Goal: Find specific page/section: Find specific page/section

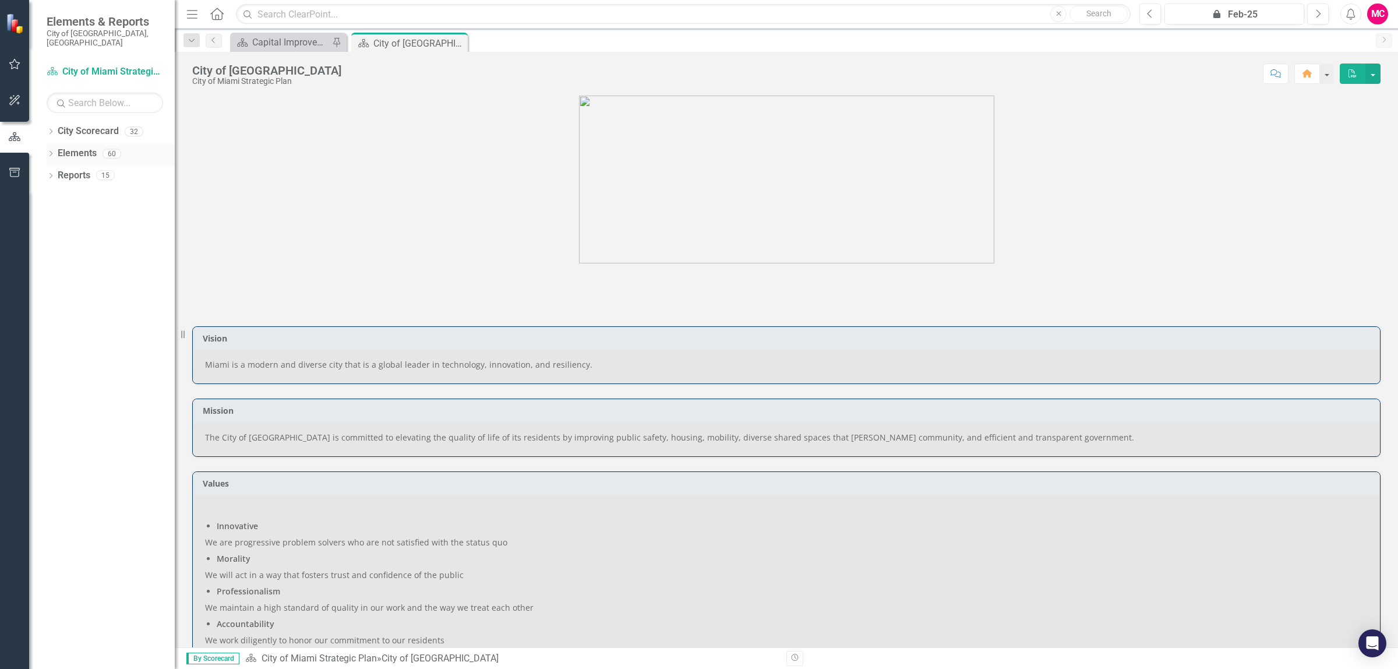
click at [90, 147] on link "Elements" at bounding box center [77, 153] width 39 height 13
click at [79, 147] on link "Elements" at bounding box center [77, 153] width 39 height 13
click at [287, 44] on div "Capital Improvements" at bounding box center [290, 42] width 77 height 15
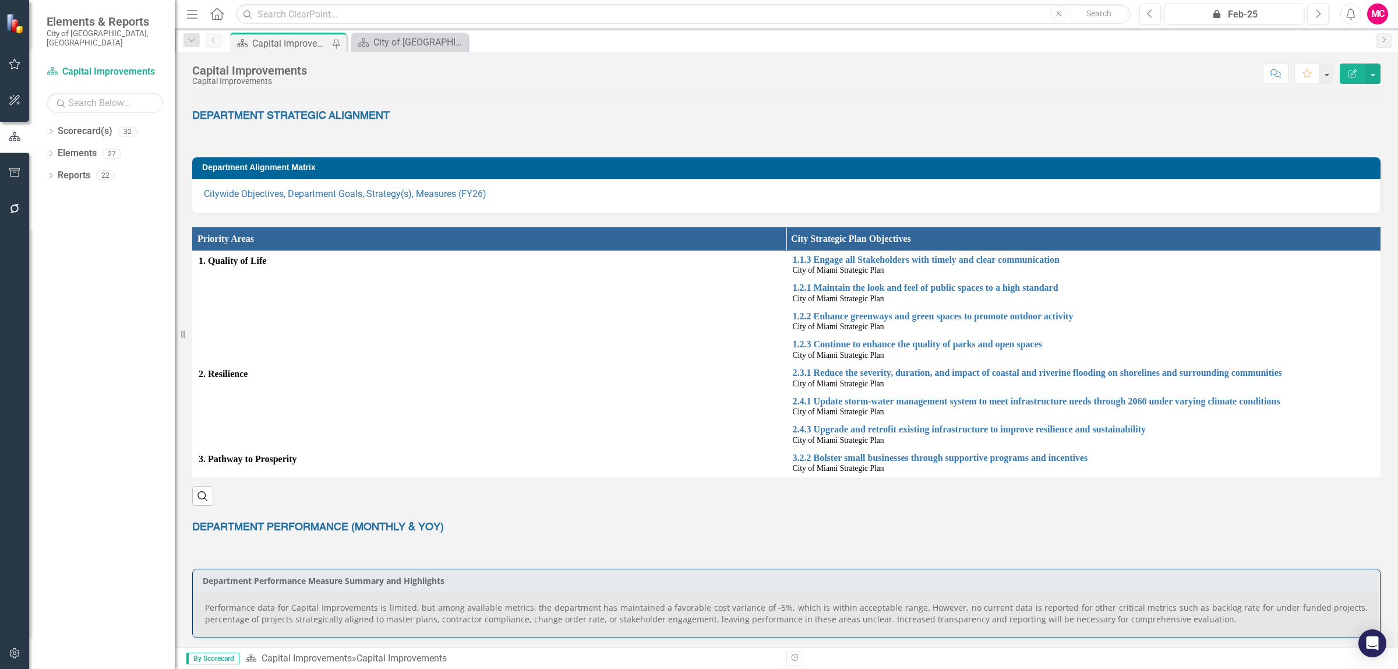
scroll to position [52, 0]
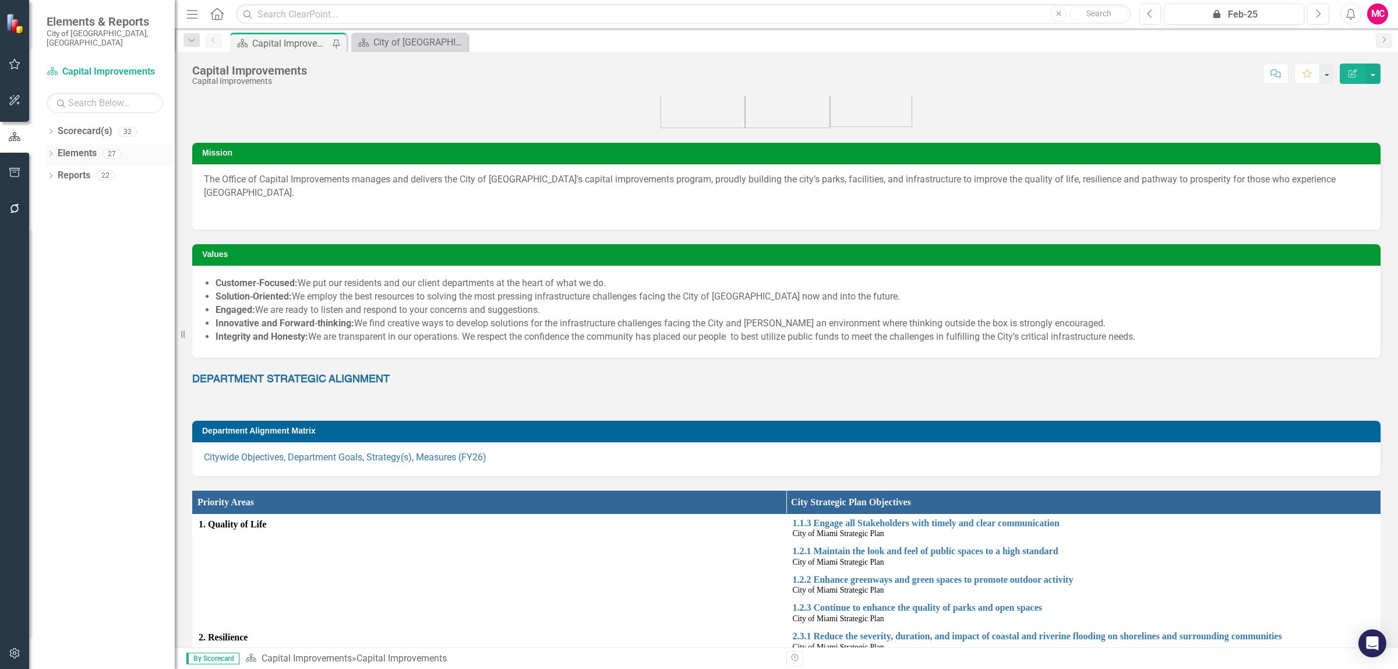
click at [82, 149] on link "Elements" at bounding box center [77, 153] width 39 height 13
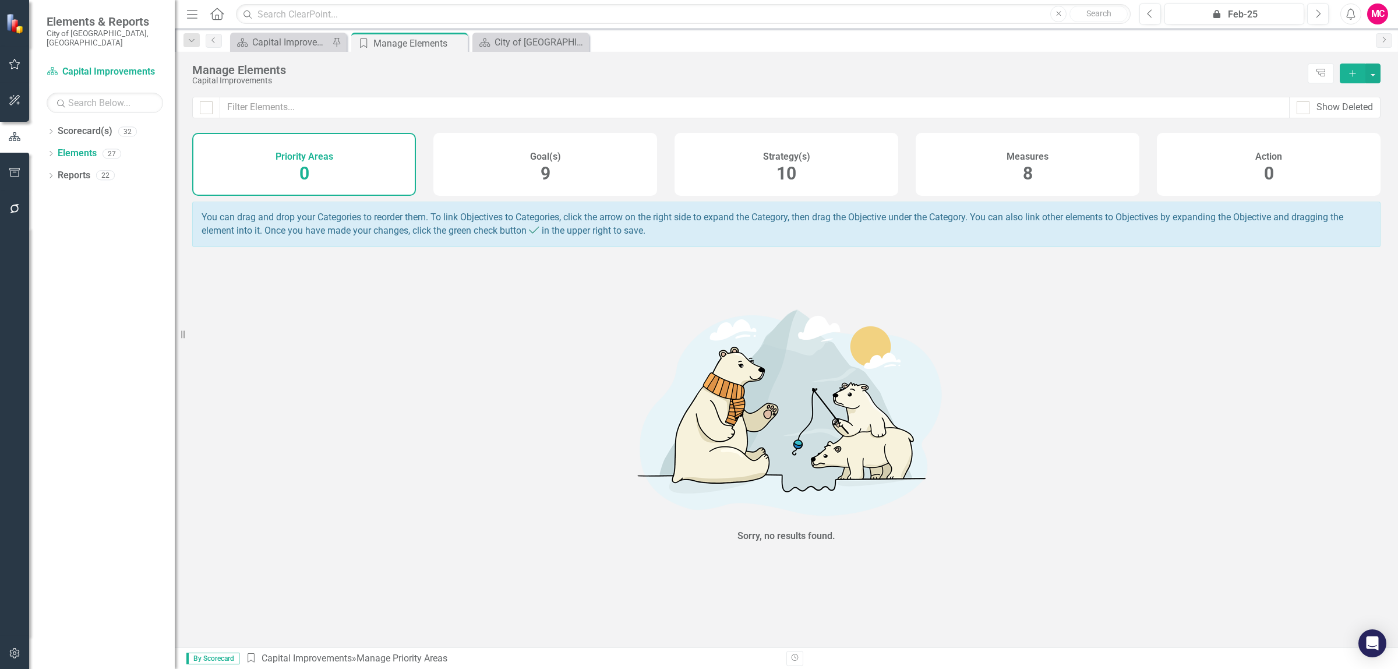
click at [1041, 178] on div "Measures 8" at bounding box center [1028, 164] width 224 height 63
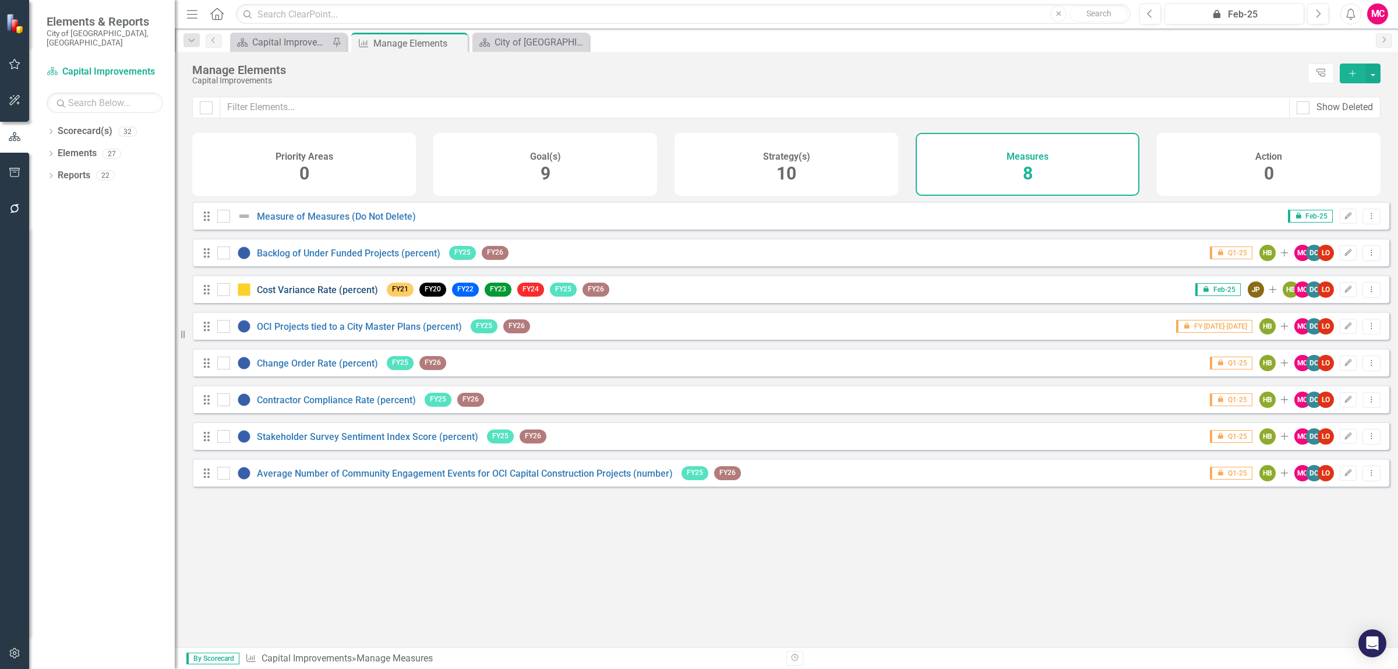
click at [297, 295] on link "Cost Variance Rate (percent)" at bounding box center [317, 289] width 121 height 11
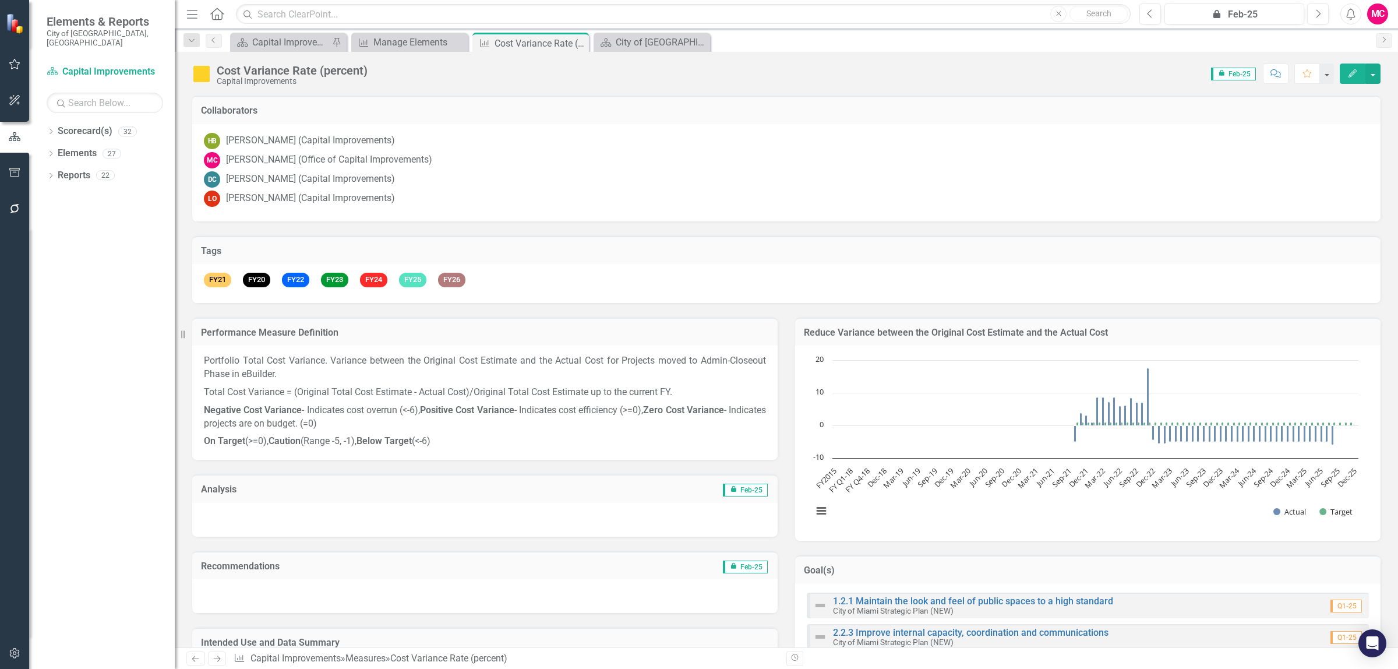
scroll to position [91, 0]
